Goal: Contribute content: Contribute content

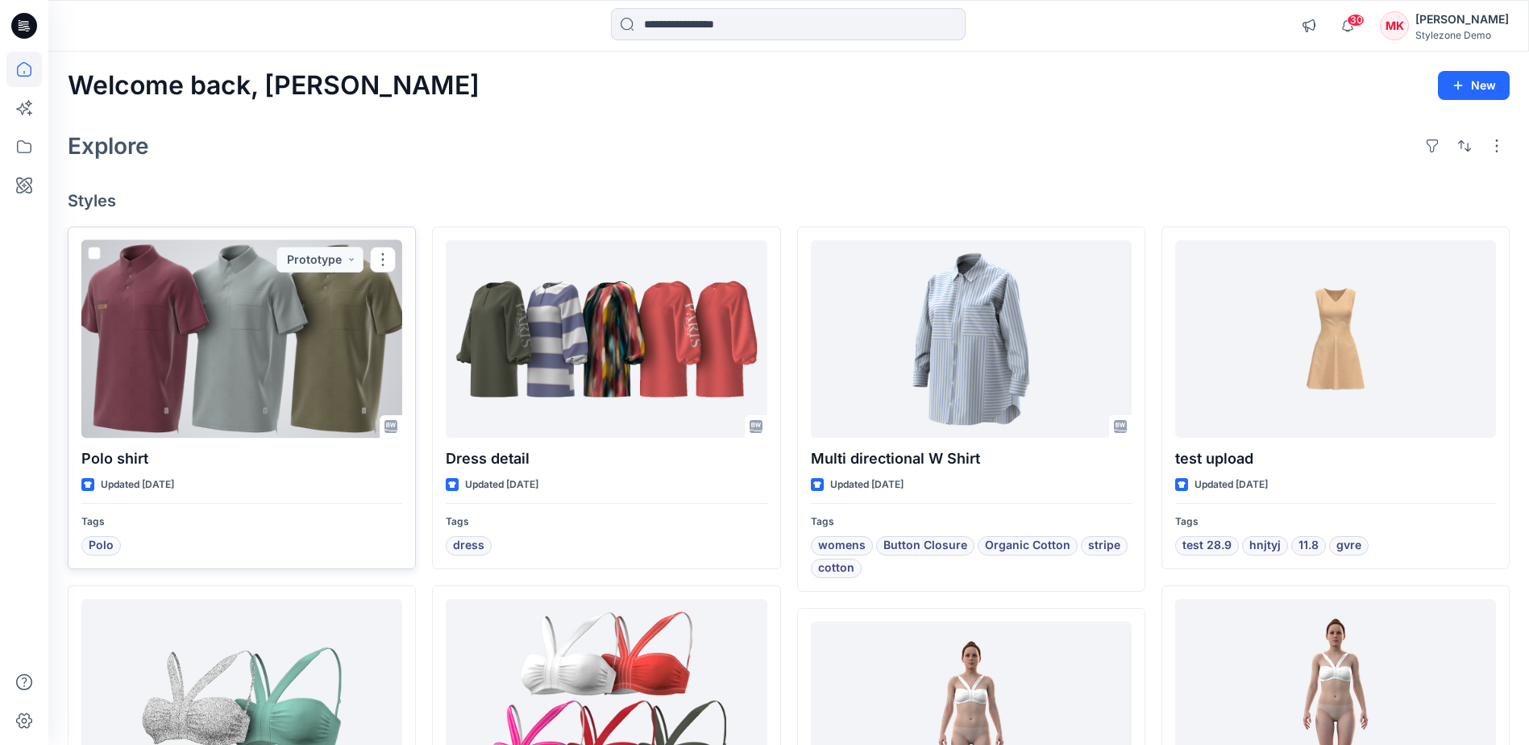
click at [277, 355] on div at bounding box center [241, 339] width 321 height 198
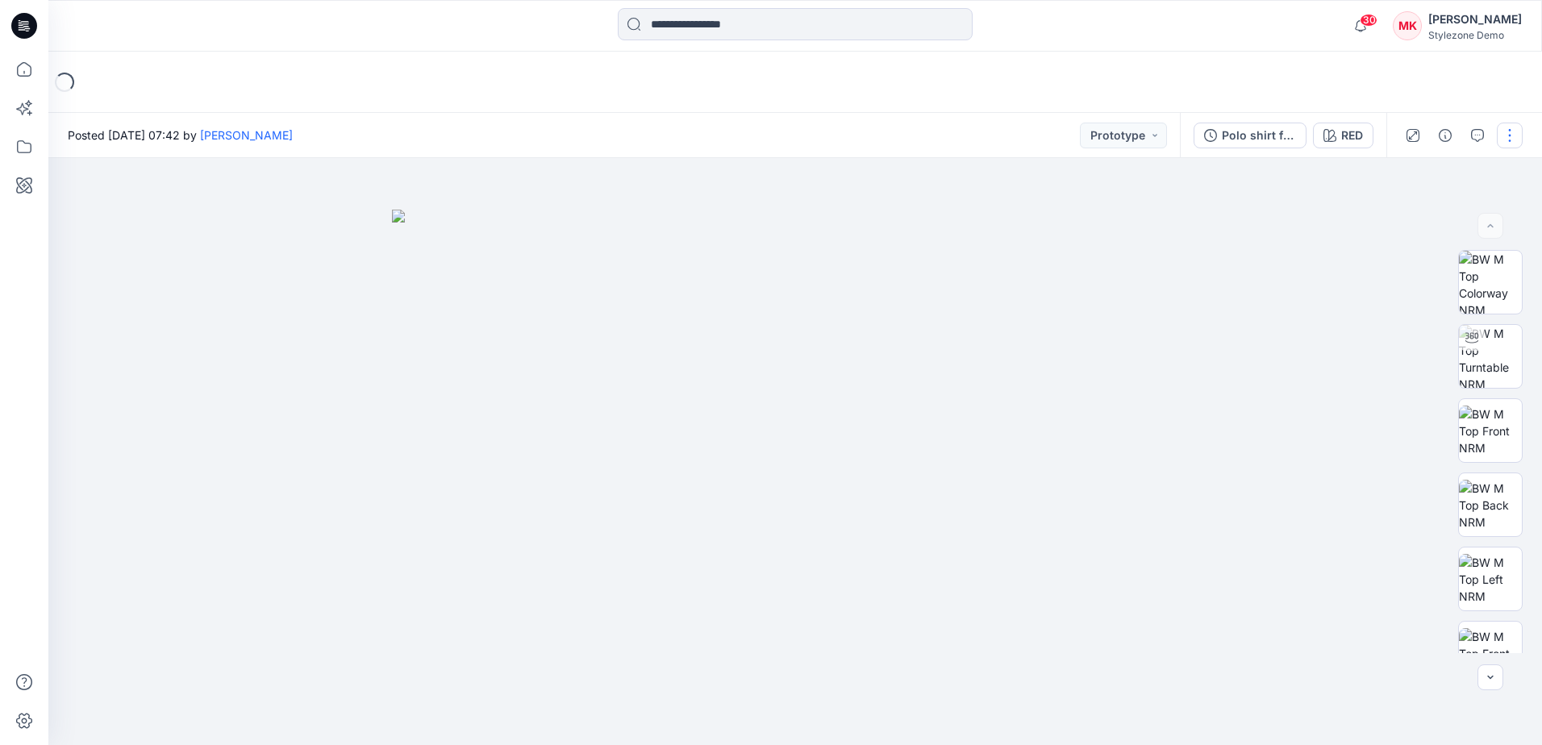
click at [1509, 135] on button "button" at bounding box center [1509, 136] width 26 height 26
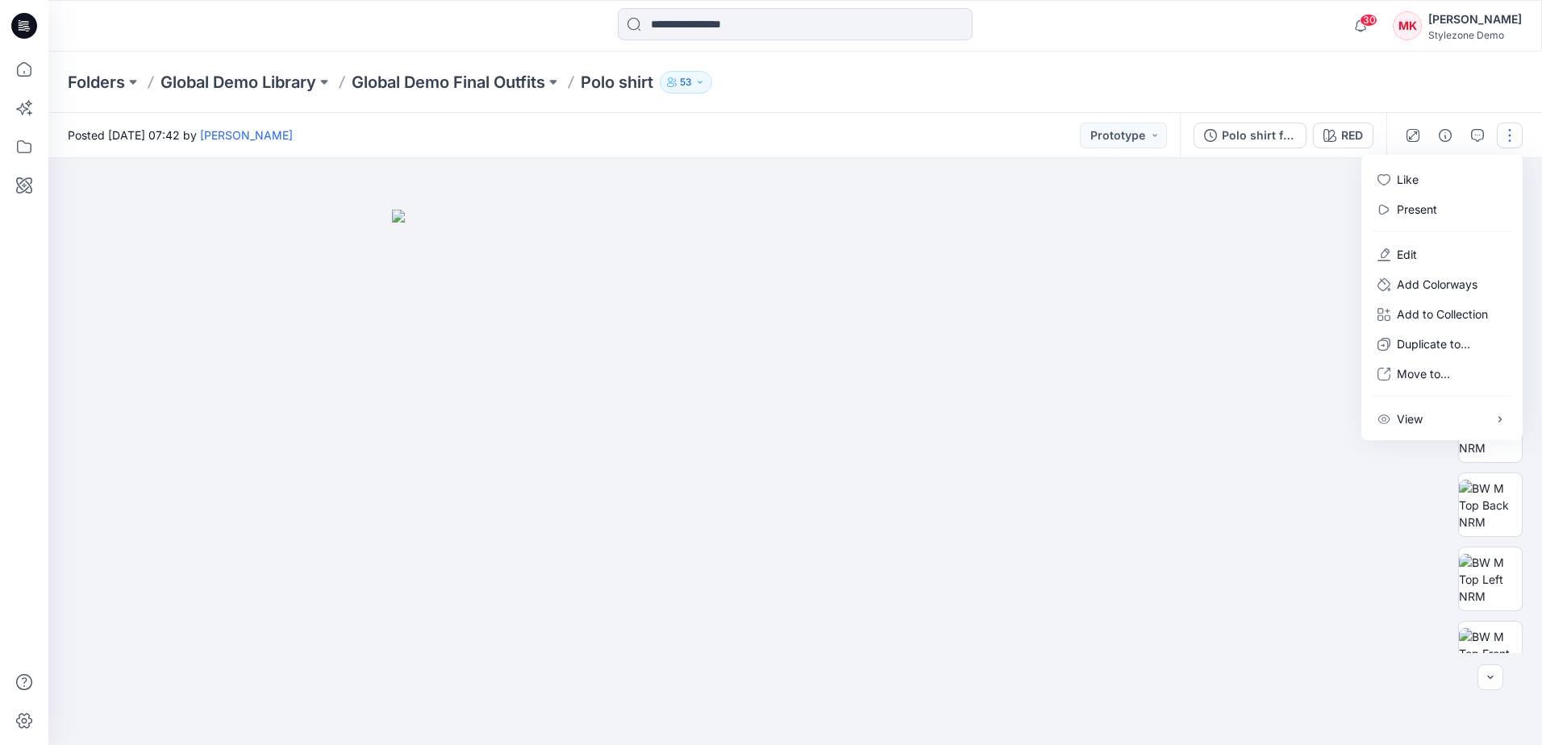
click at [1382, 79] on div "Folders Global Demo Library Global Demo Final Outfits Polo shirt 53" at bounding box center [732, 82] width 1329 height 23
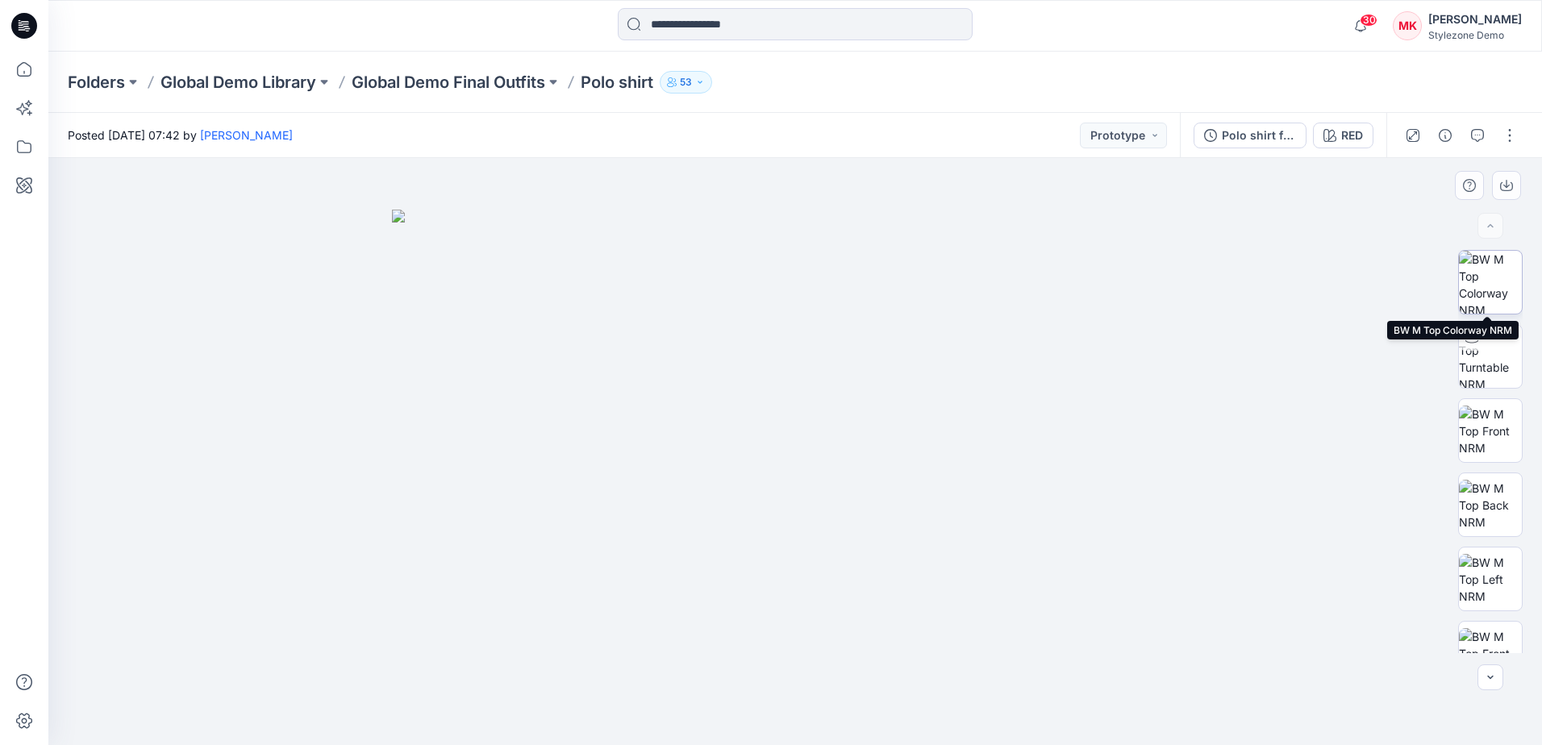
click at [1487, 265] on img at bounding box center [1490, 282] width 63 height 63
click at [1435, 180] on icon "button" at bounding box center [1436, 182] width 6 height 6
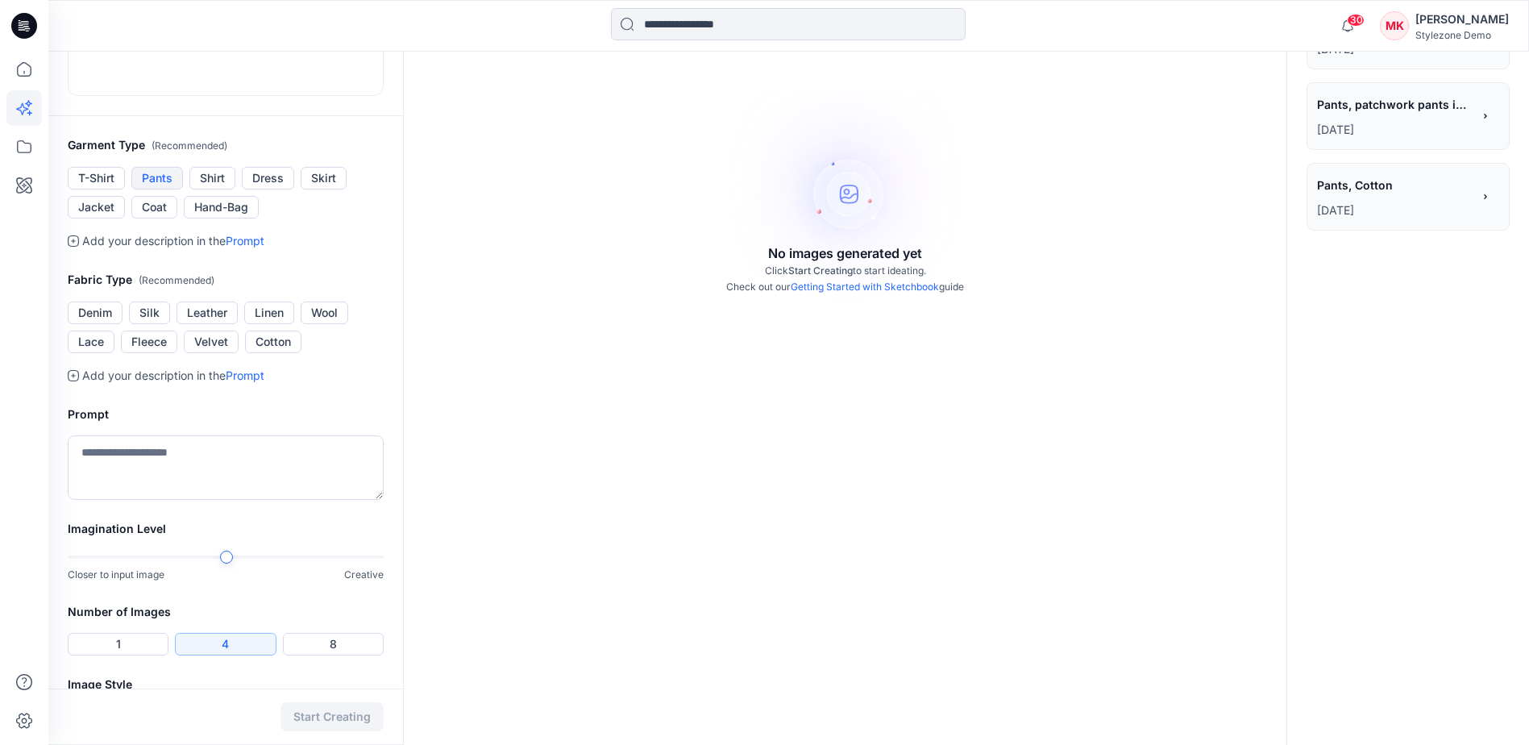
scroll to position [242, 0]
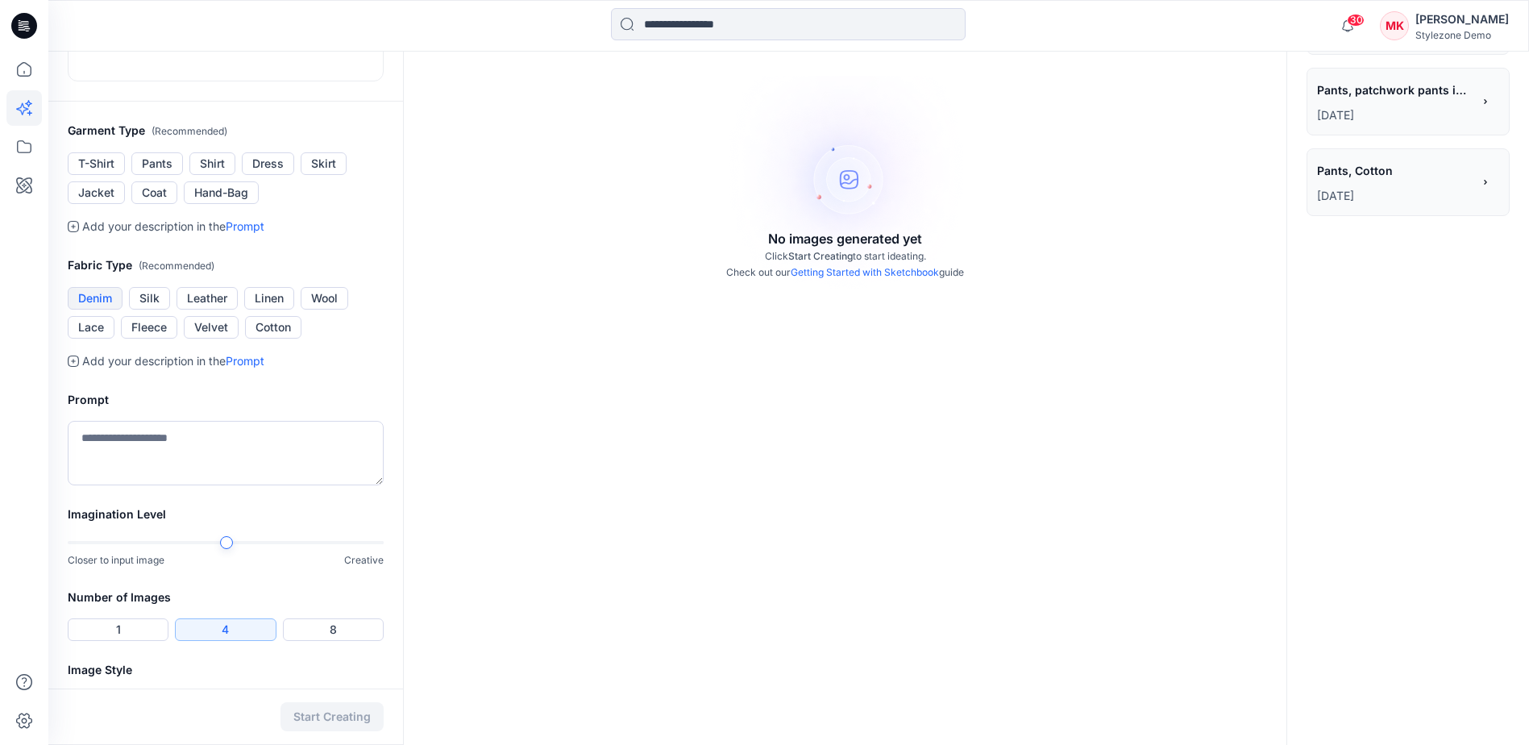
click at [115, 310] on button "Denim" at bounding box center [95, 298] width 55 height 23
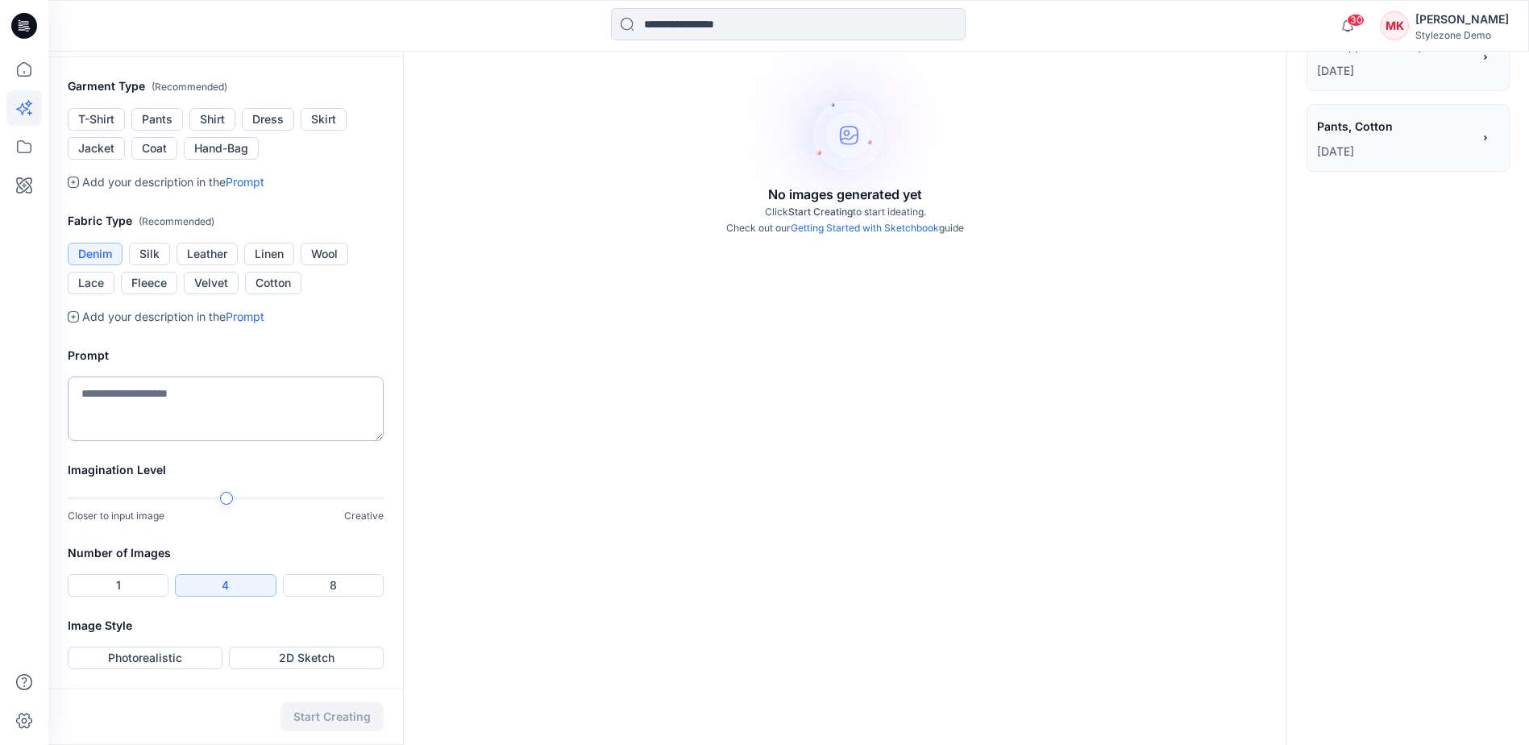
scroll to position [403, 0]
click at [192, 441] on textarea at bounding box center [226, 409] width 316 height 65
click at [109, 131] on button "T-Shirt" at bounding box center [96, 119] width 57 height 23
click at [136, 397] on textarea at bounding box center [226, 409] width 316 height 65
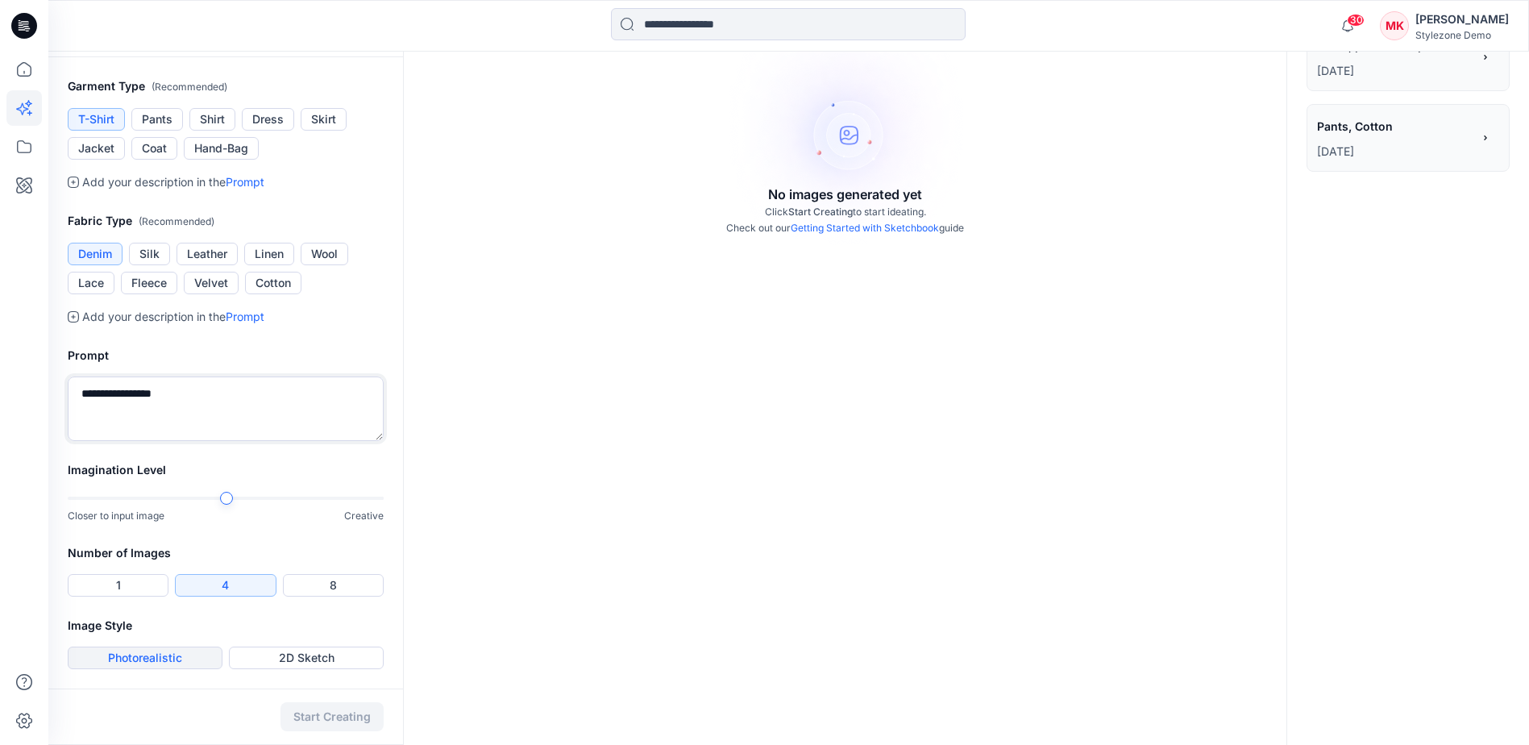
type textarea "**********"
click at [202, 655] on button "Photorealistic" at bounding box center [145, 658] width 155 height 23
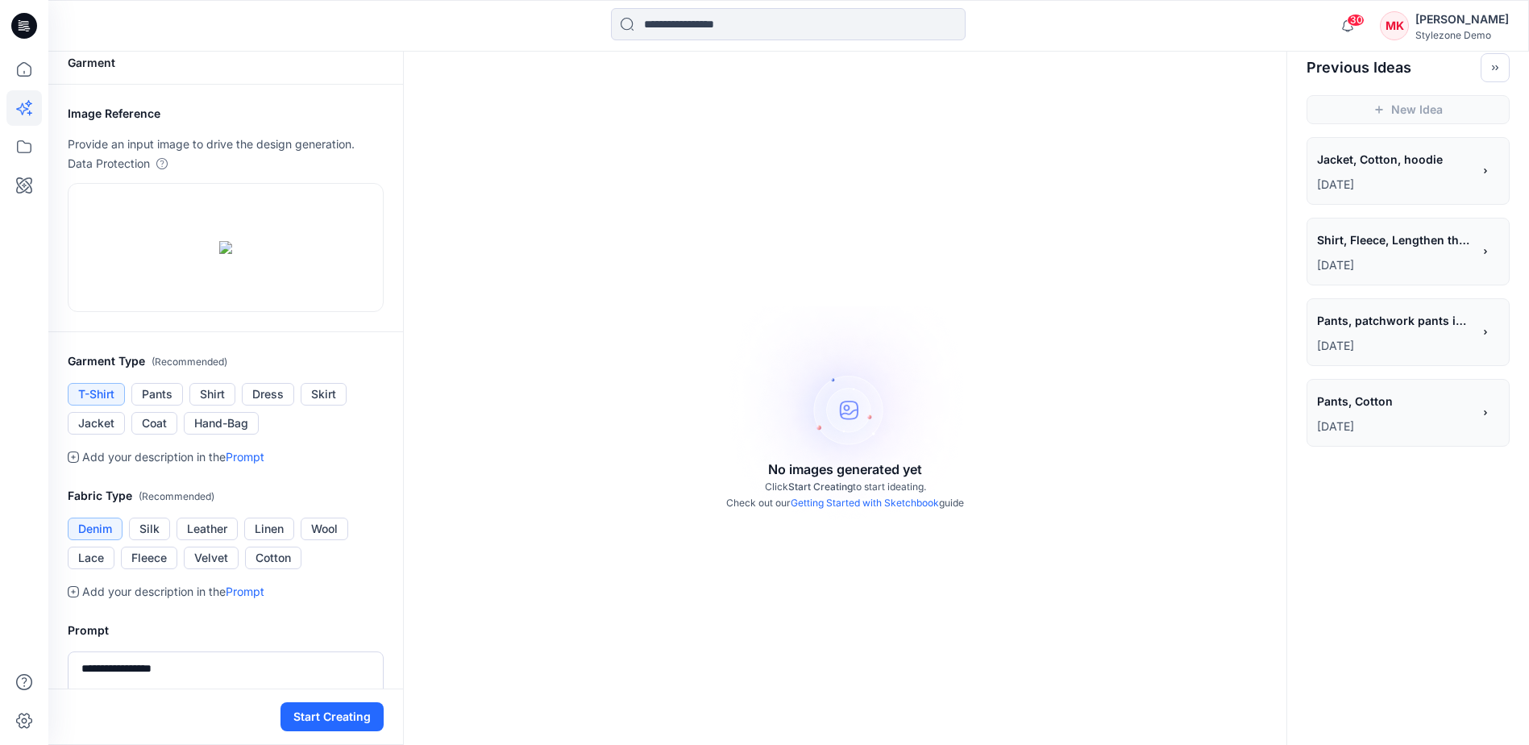
scroll to position [0, 0]
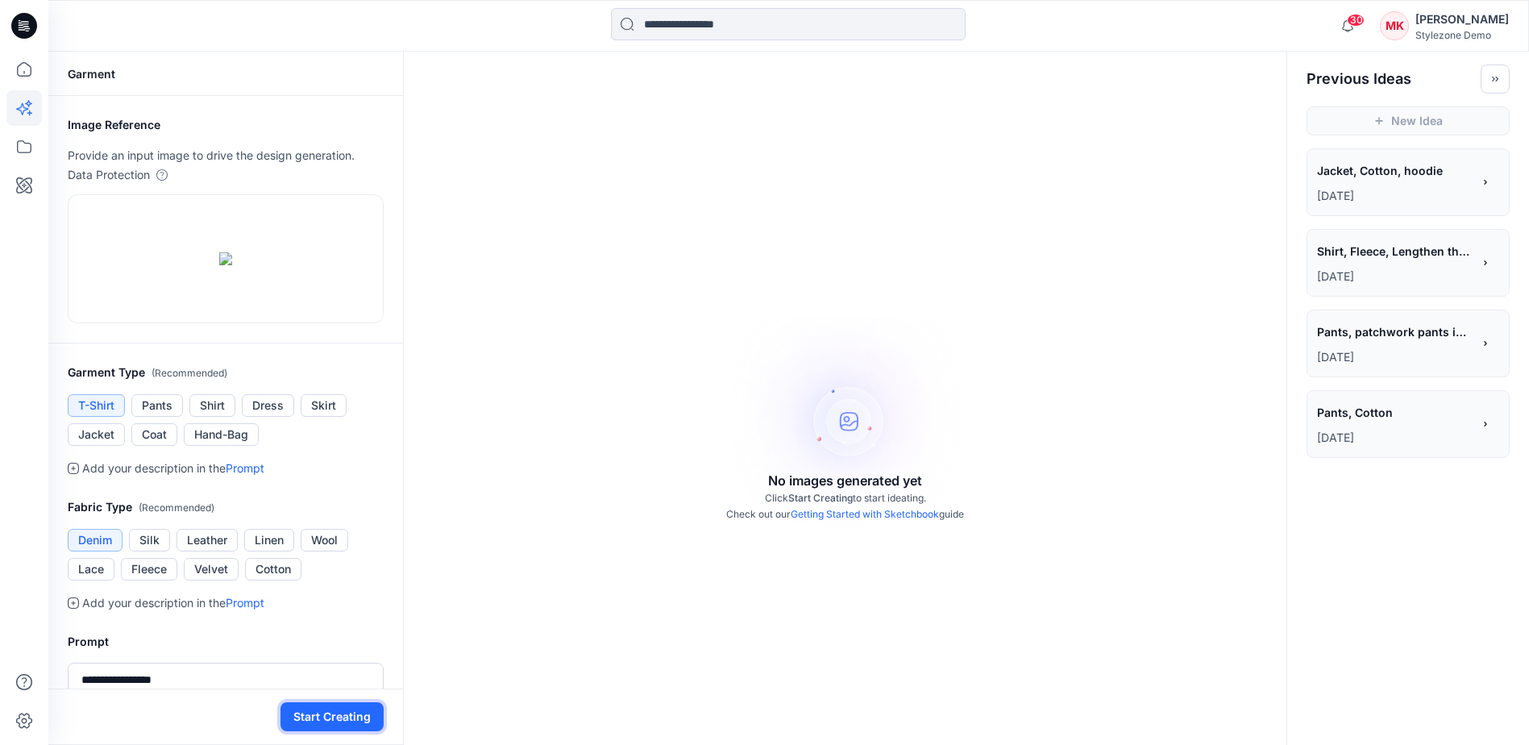
click at [356, 713] on button "Start Creating" at bounding box center [332, 716] width 103 height 29
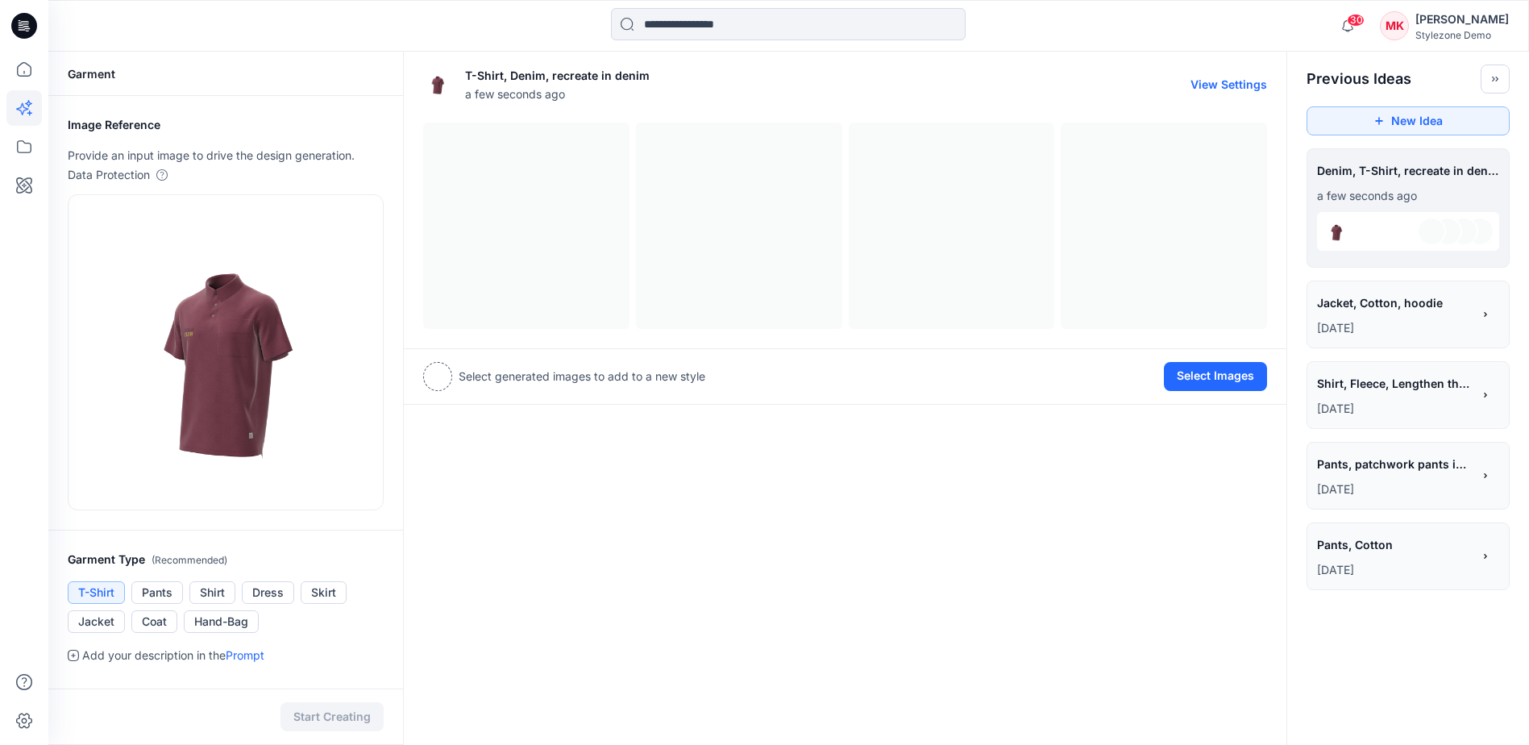
click at [1229, 81] on button "View Settings" at bounding box center [1229, 84] width 77 height 14
click at [601, 263] on div at bounding box center [845, 226] width 844 height 206
click at [743, 253] on div at bounding box center [845, 226] width 844 height 206
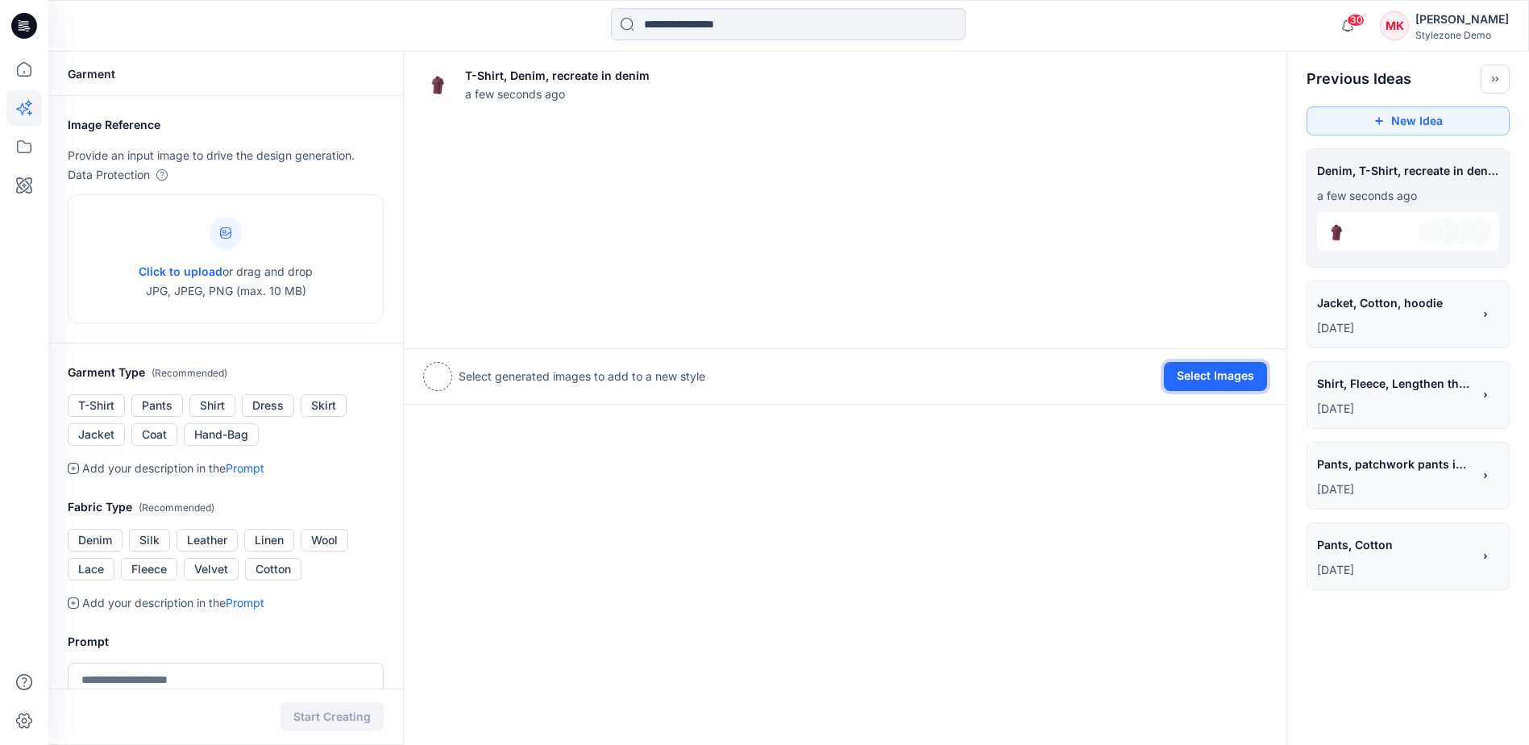
click at [1211, 375] on button "Select Images" at bounding box center [1215, 376] width 103 height 29
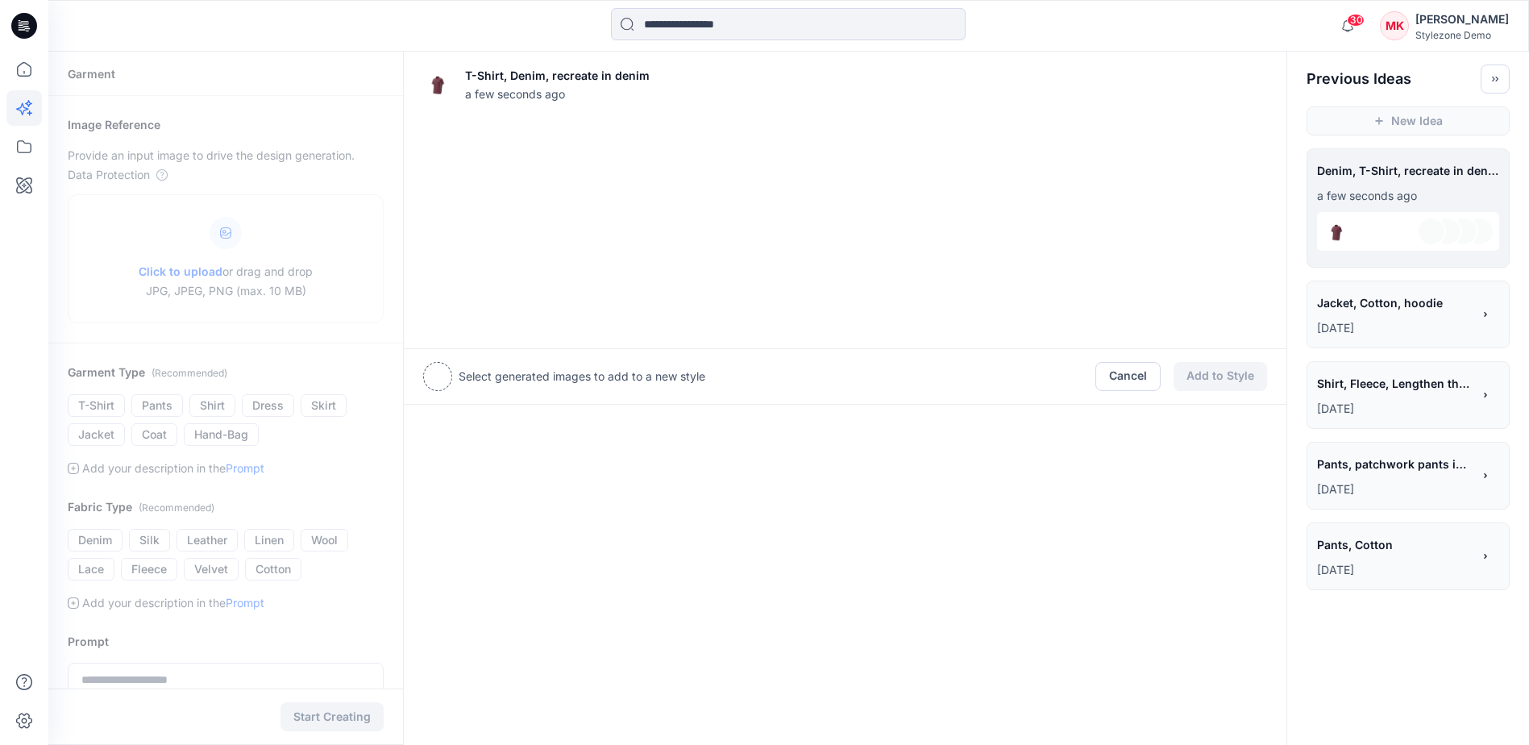
click at [1077, 239] on div at bounding box center [845, 226] width 844 height 206
click at [938, 242] on div at bounding box center [845, 226] width 844 height 206
click at [1133, 377] on button "Cancel" at bounding box center [1128, 376] width 65 height 29
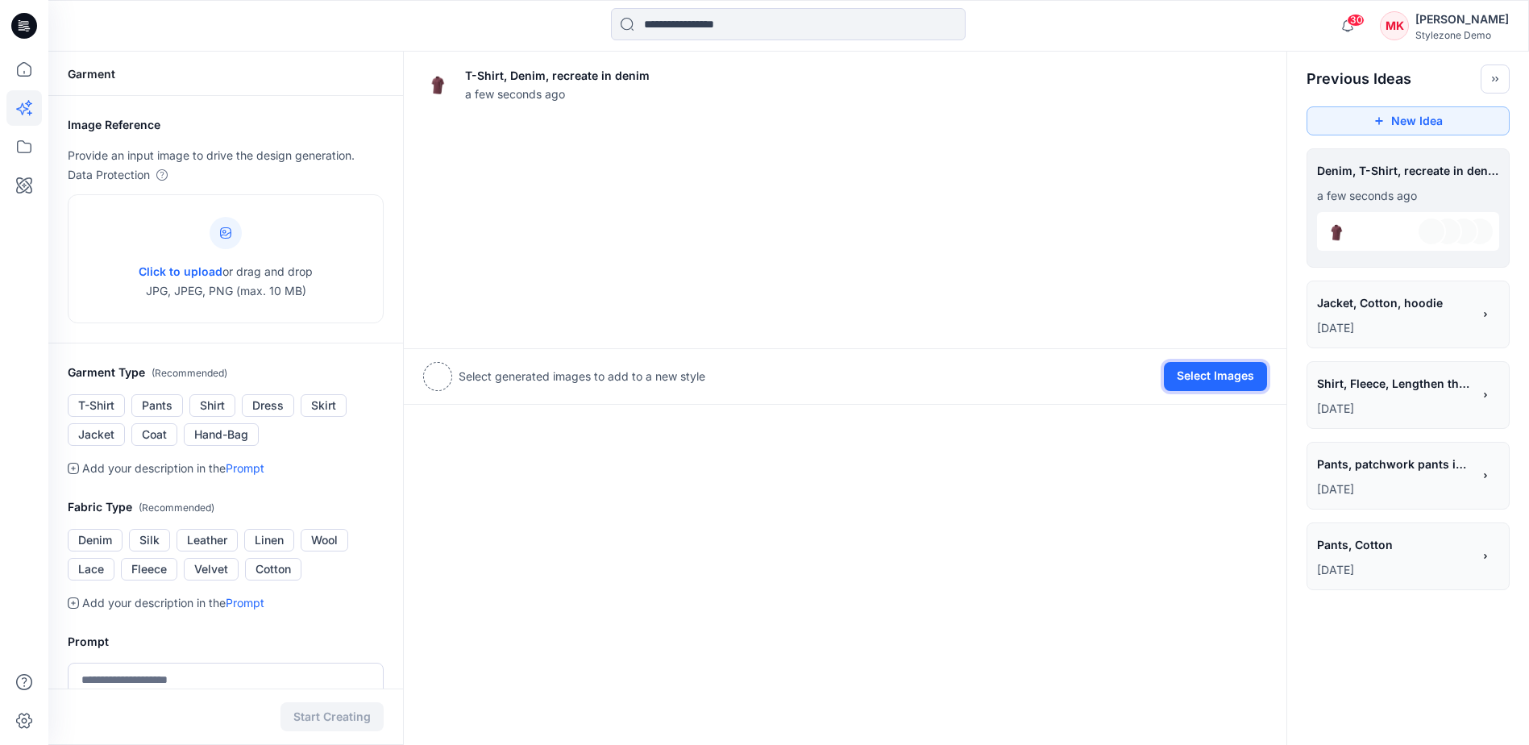
click at [1251, 376] on button "Select Images" at bounding box center [1215, 376] width 103 height 29
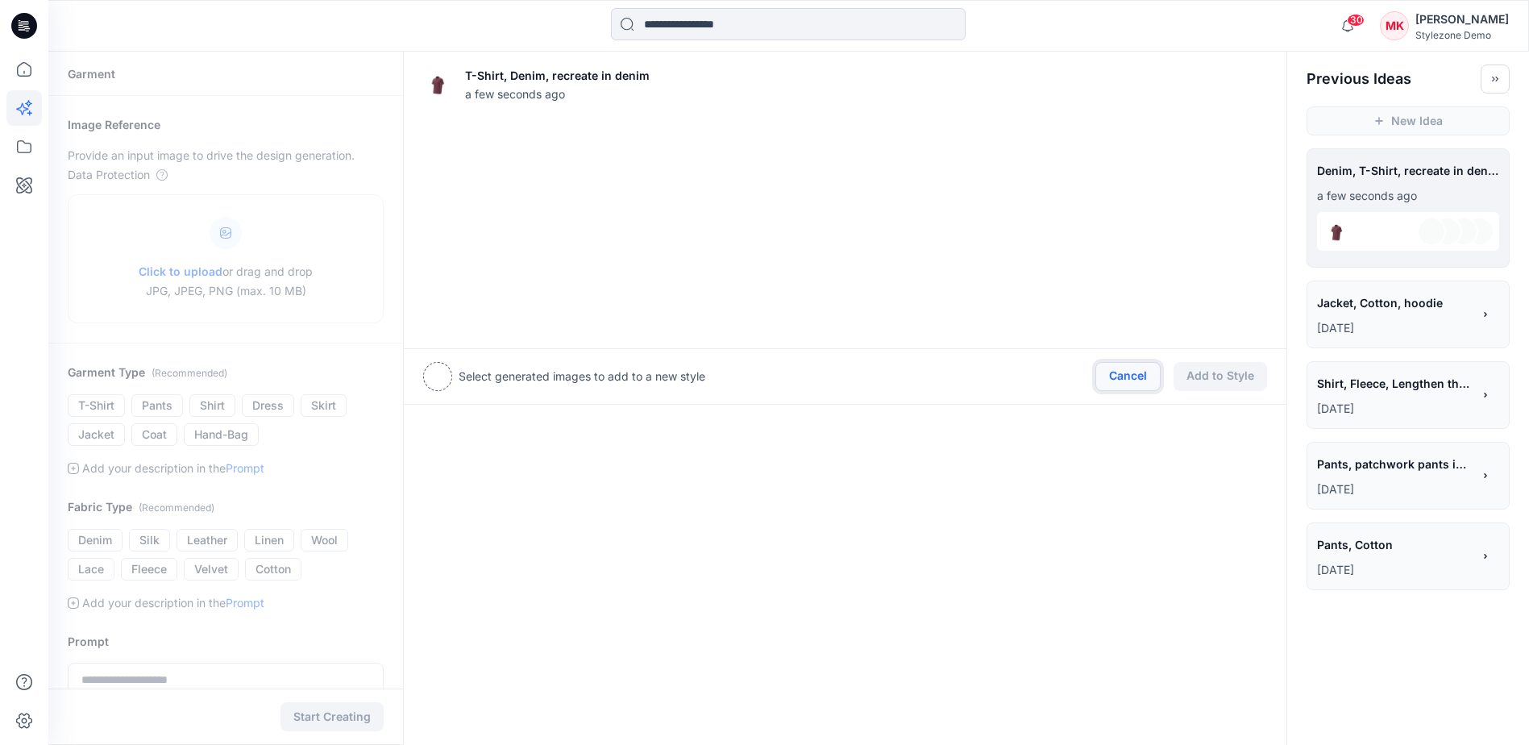
click at [1126, 376] on button "Cancel" at bounding box center [1128, 376] width 65 height 29
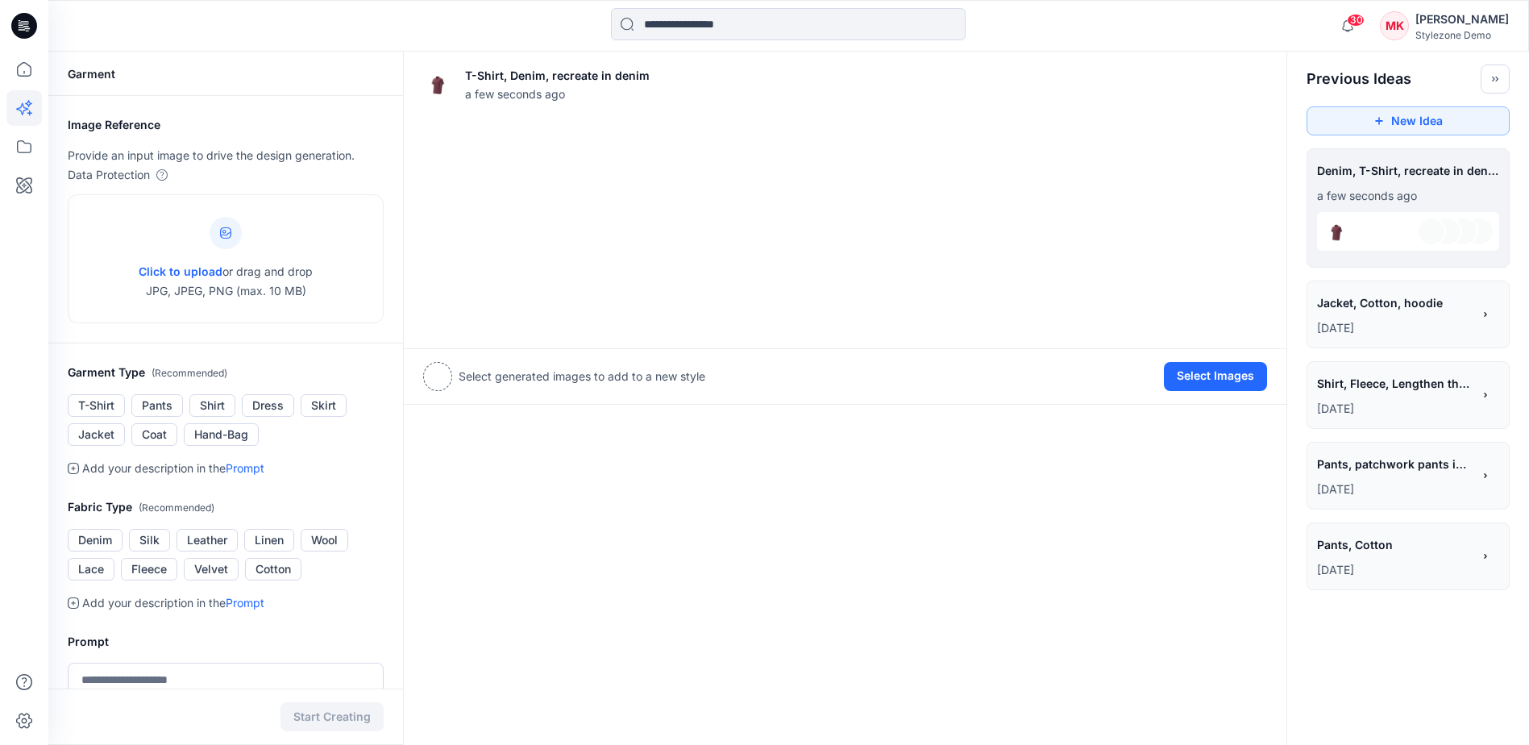
click at [1384, 236] on div at bounding box center [1408, 231] width 182 height 39
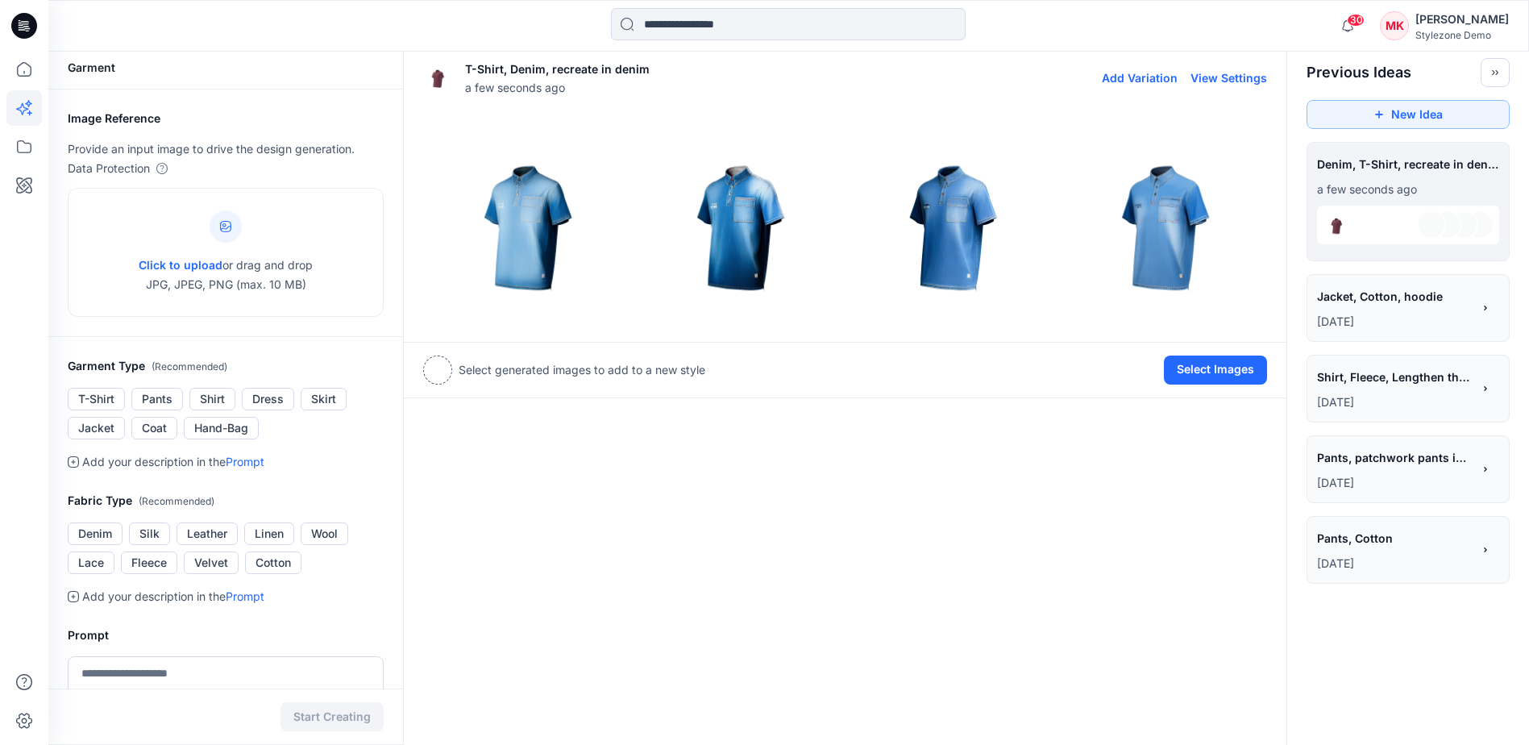
click at [938, 243] on img at bounding box center [952, 219] width 205 height 205
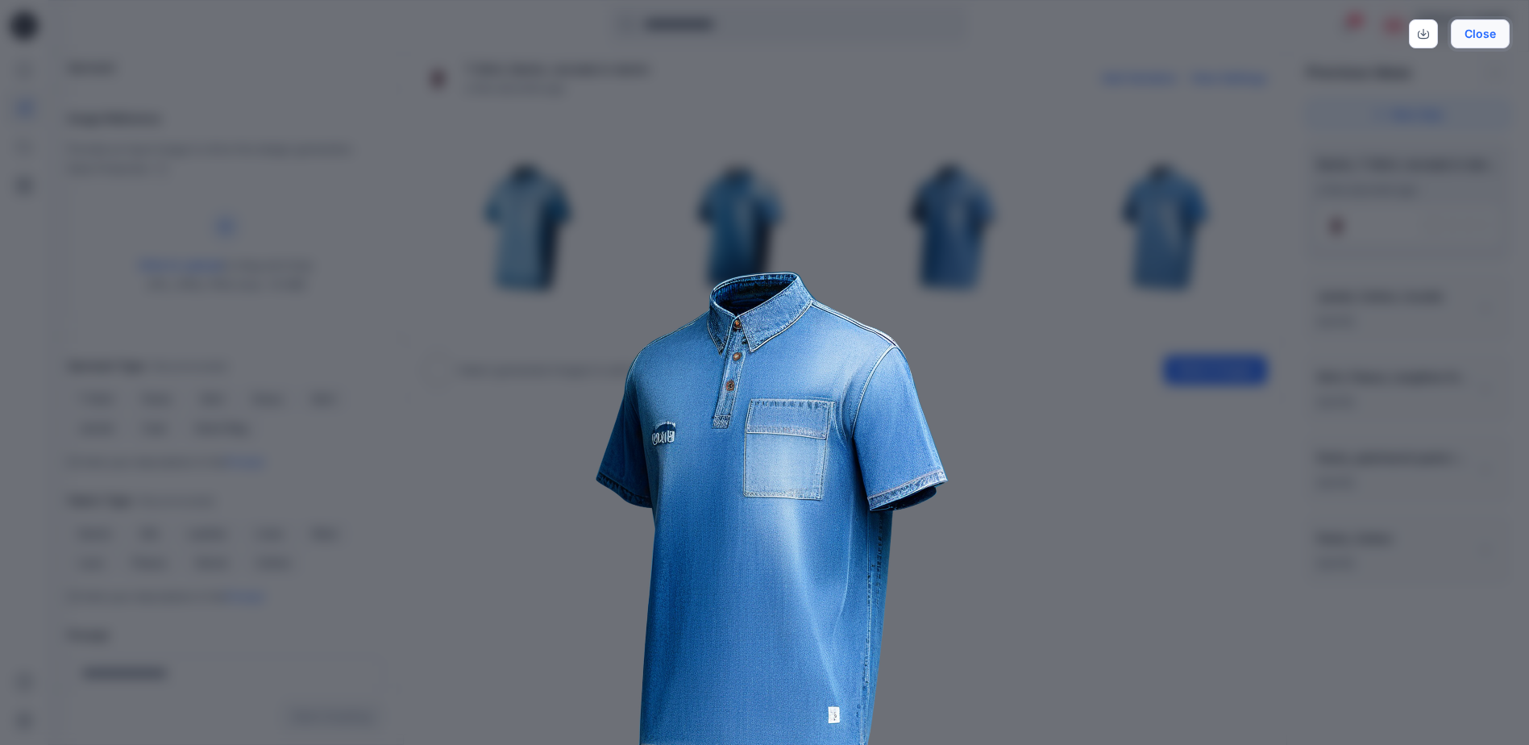
click at [1500, 29] on button "Close" at bounding box center [1480, 33] width 59 height 29
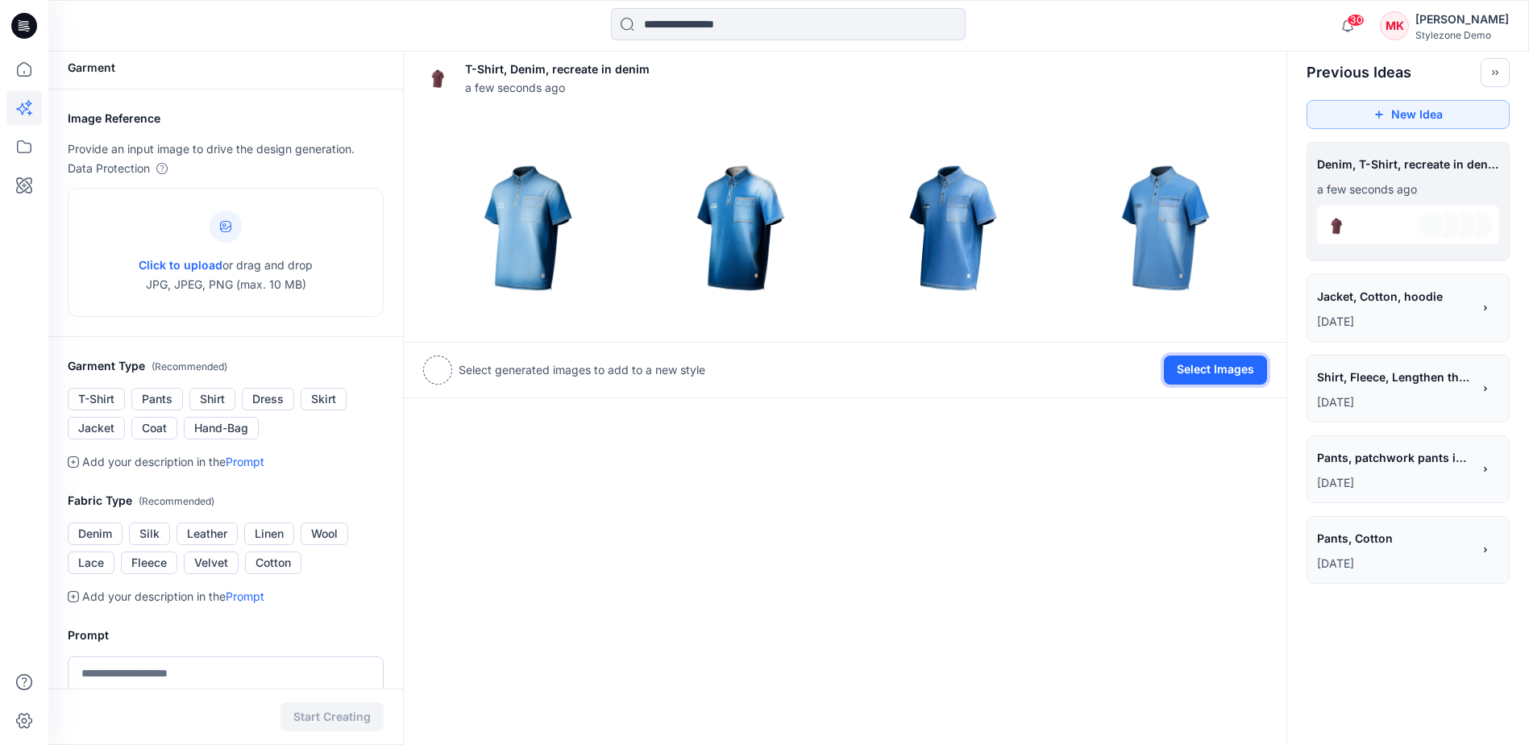
click at [1205, 375] on button "Select Images" at bounding box center [1215, 370] width 103 height 29
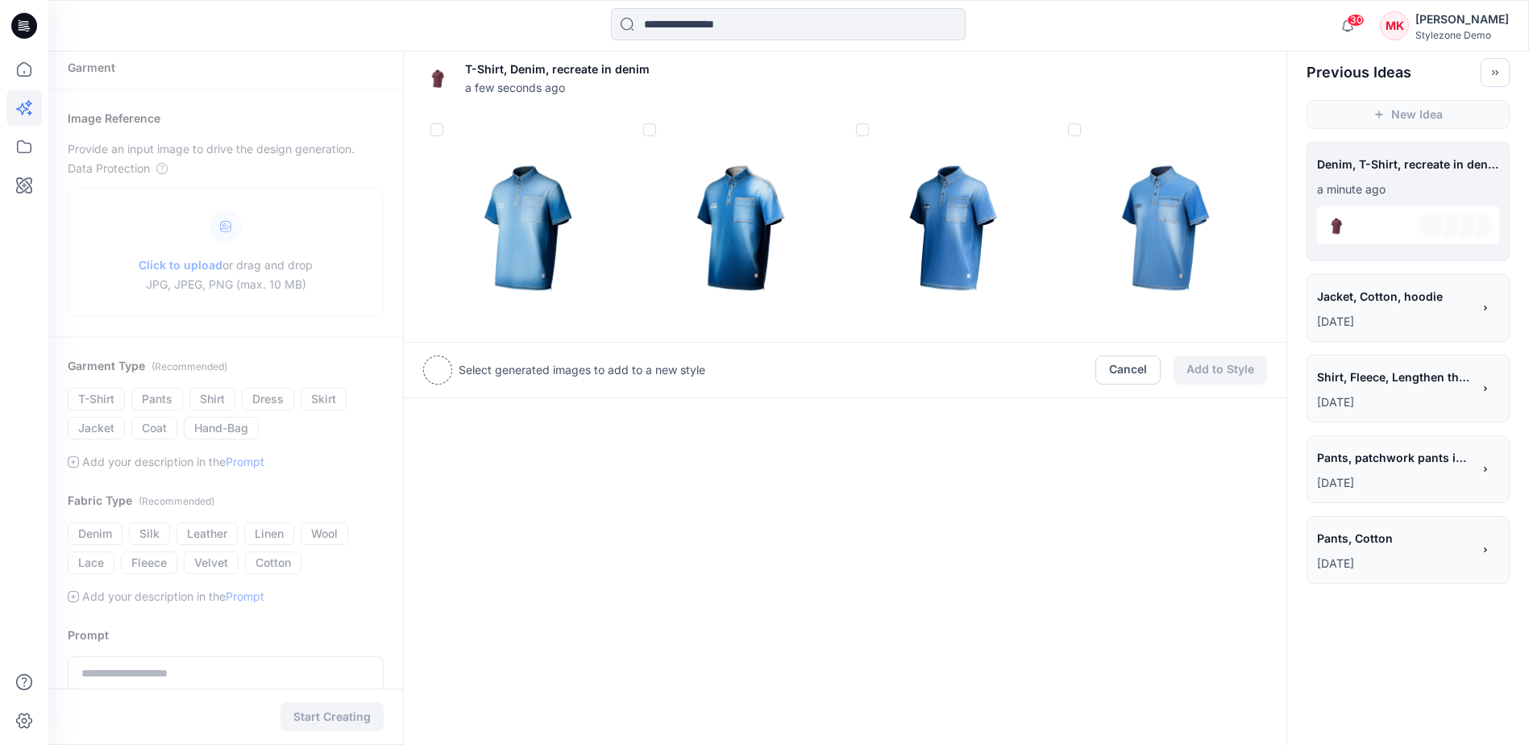
click at [943, 228] on img at bounding box center [952, 219] width 205 height 205
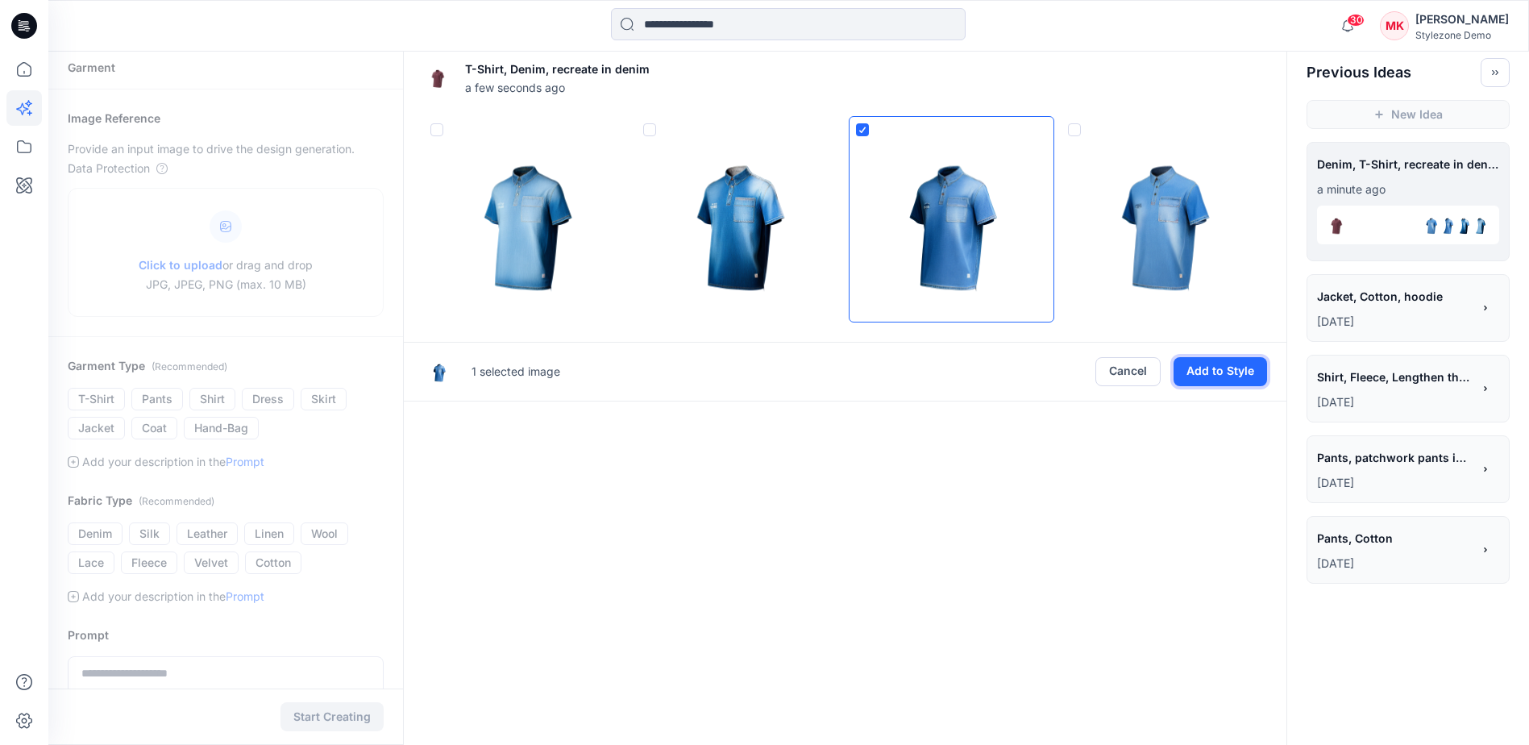
click at [1238, 374] on button "Add to Style" at bounding box center [1221, 371] width 94 height 29
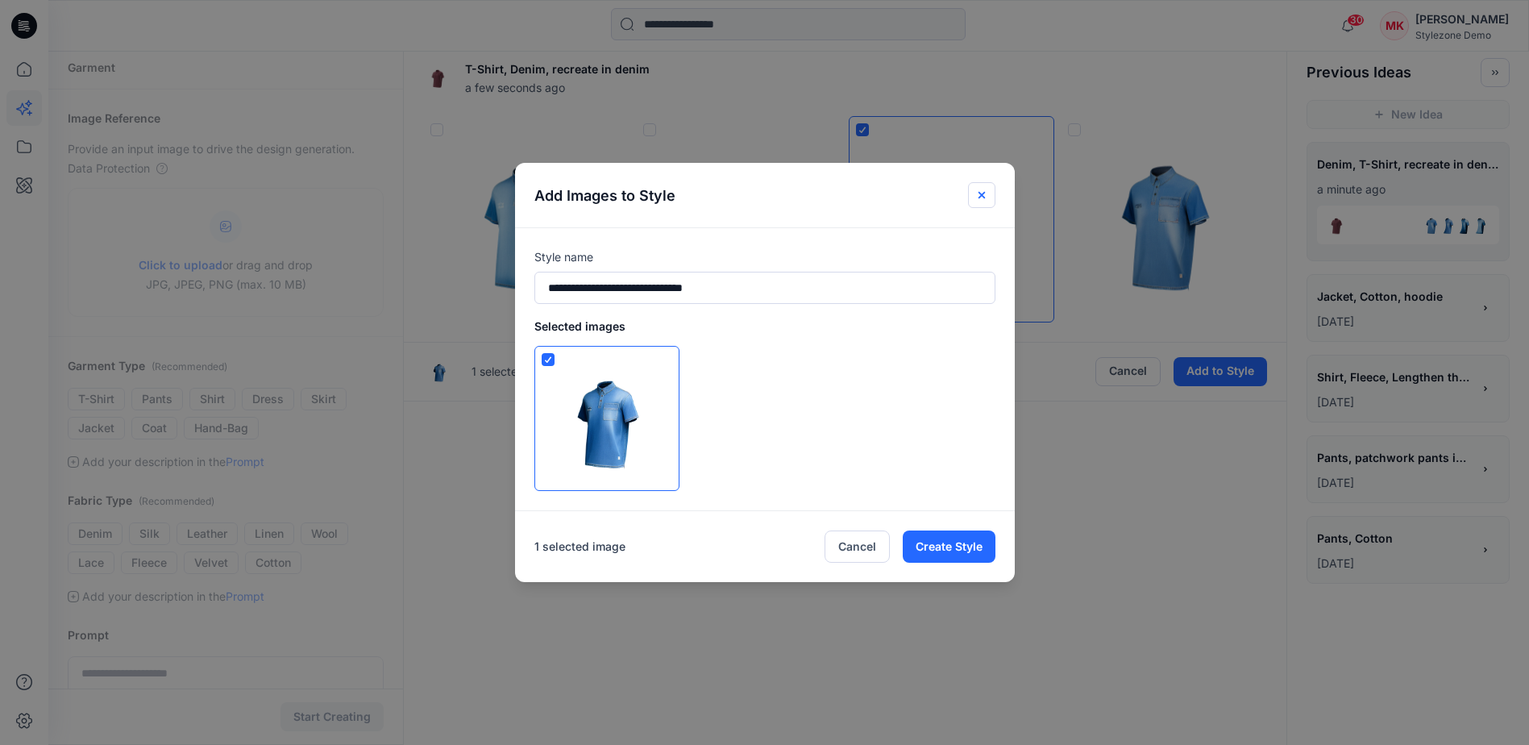
click at [988, 189] on icon "Close" at bounding box center [982, 195] width 13 height 13
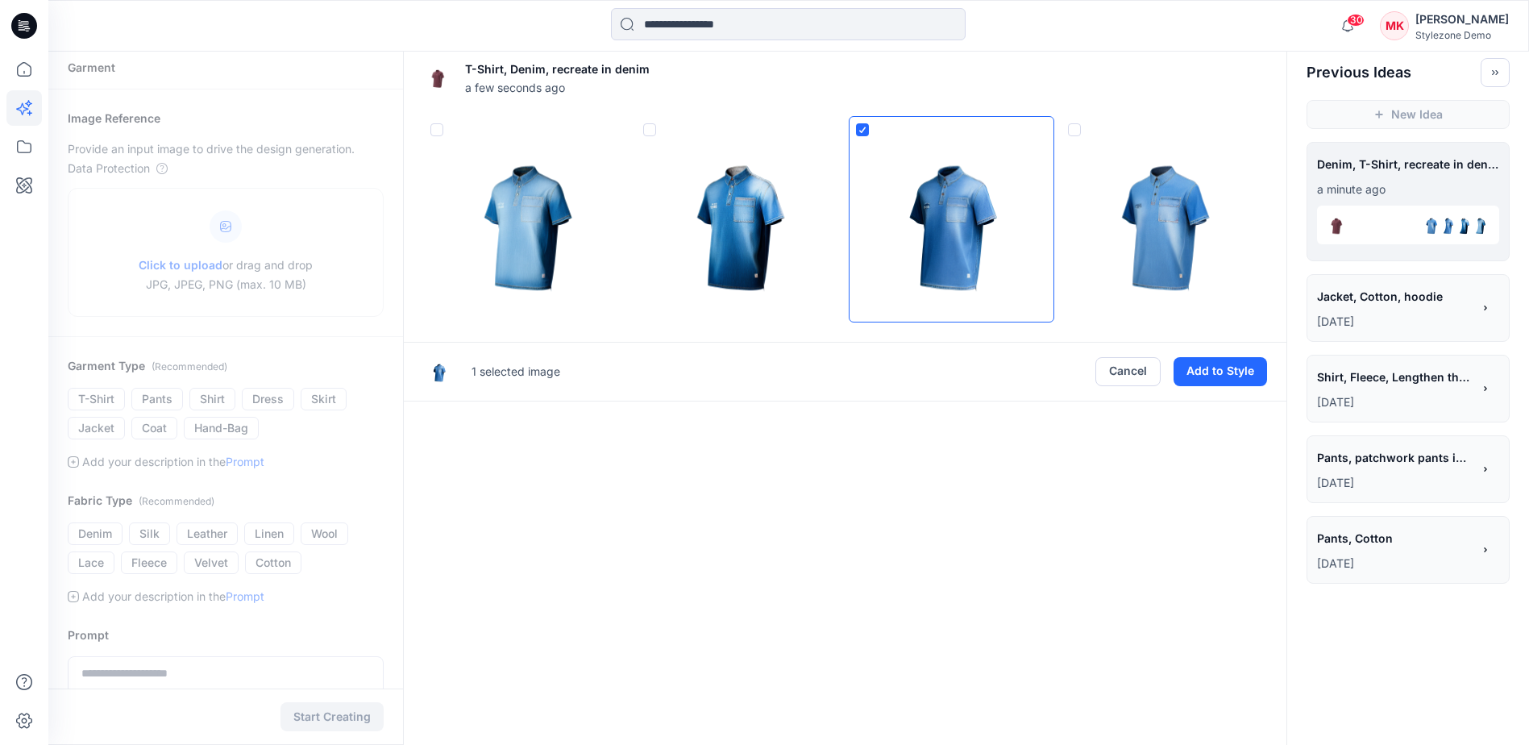
click at [1047, 462] on div "T-Shirt, Denim, recreate in denim a few seconds ago 1 selected image Cancel Add…" at bounding box center [845, 535] width 884 height 980
